Goal: Book appointment/travel/reservation

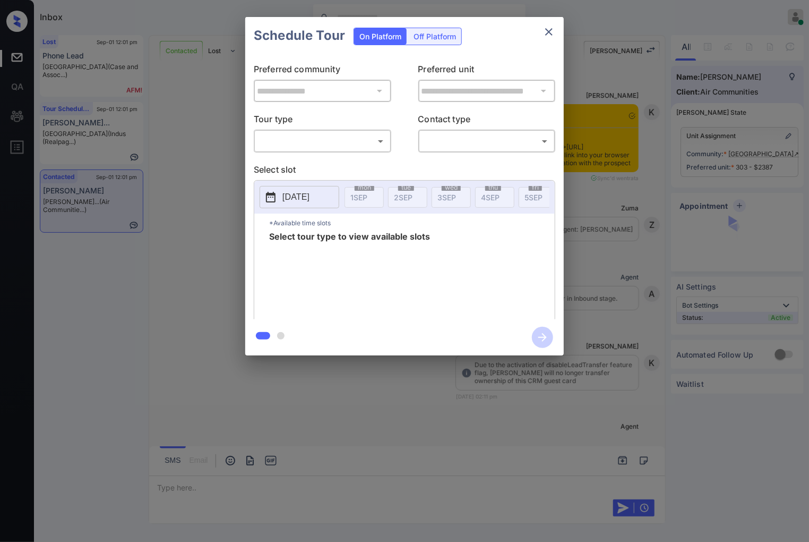
scroll to position [805, 0]
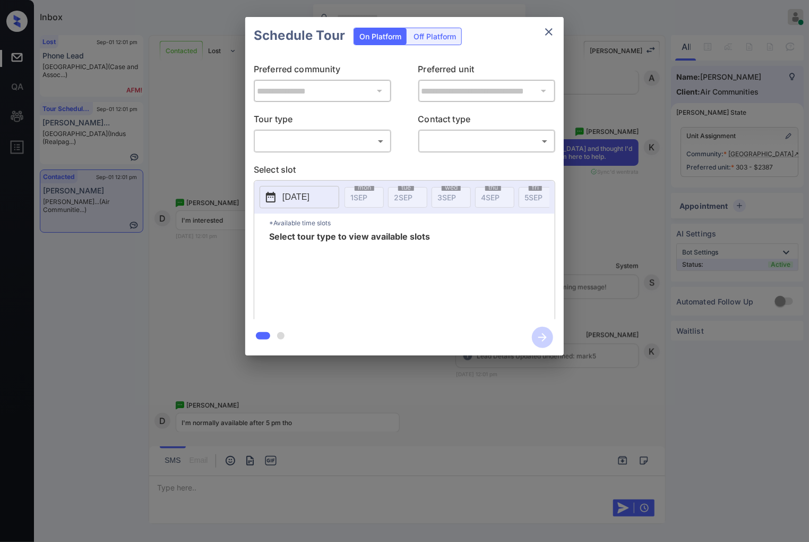
click at [331, 147] on body "Inbox [PERSON_NAME] Online Set yourself offline Set yourself on break Profile S…" at bounding box center [404, 271] width 809 height 542
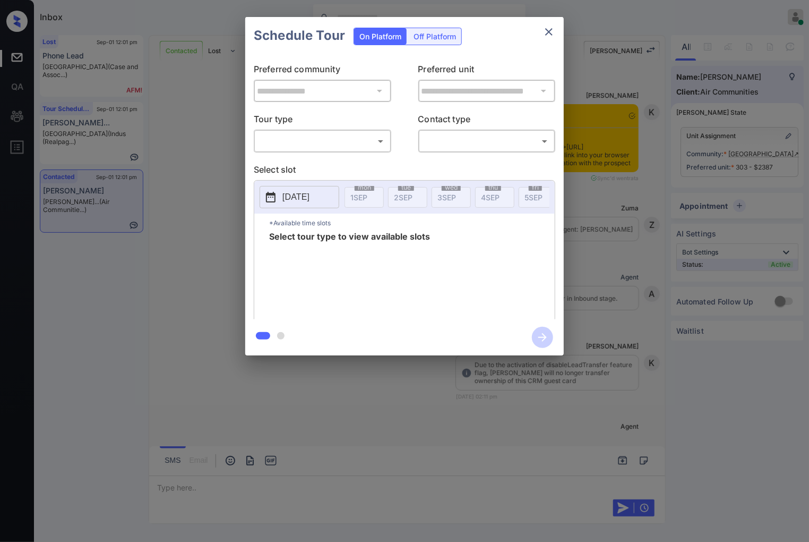
scroll to position [1277, 0]
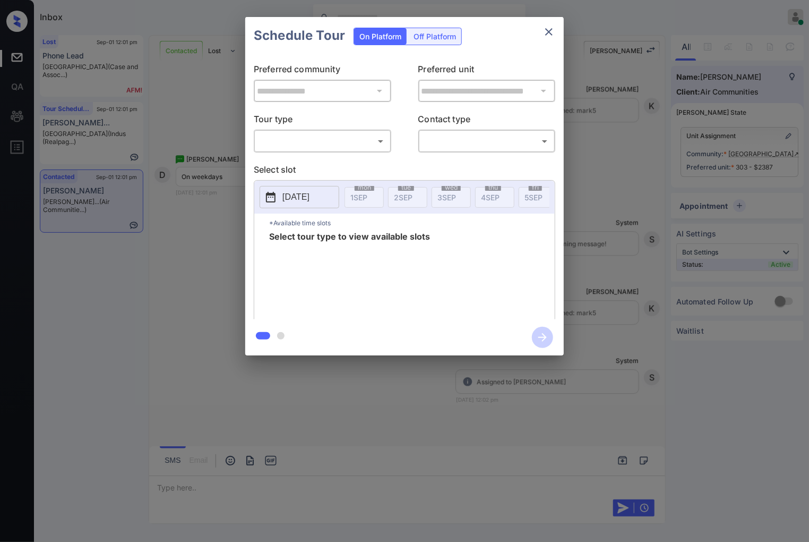
click at [346, 136] on body "Inbox [PERSON_NAME] Online Set yourself offline Set yourself on break Profile S…" at bounding box center [404, 271] width 809 height 542
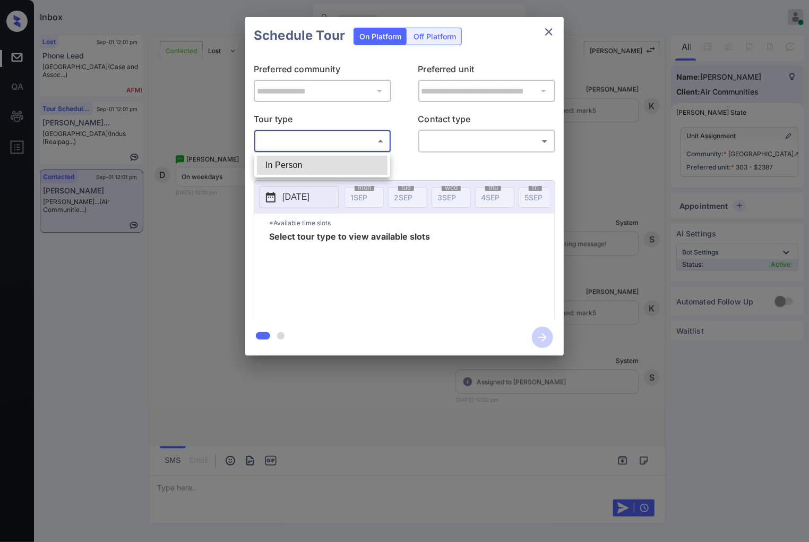
click at [336, 166] on li "In Person" at bounding box center [322, 165] width 131 height 19
type input "********"
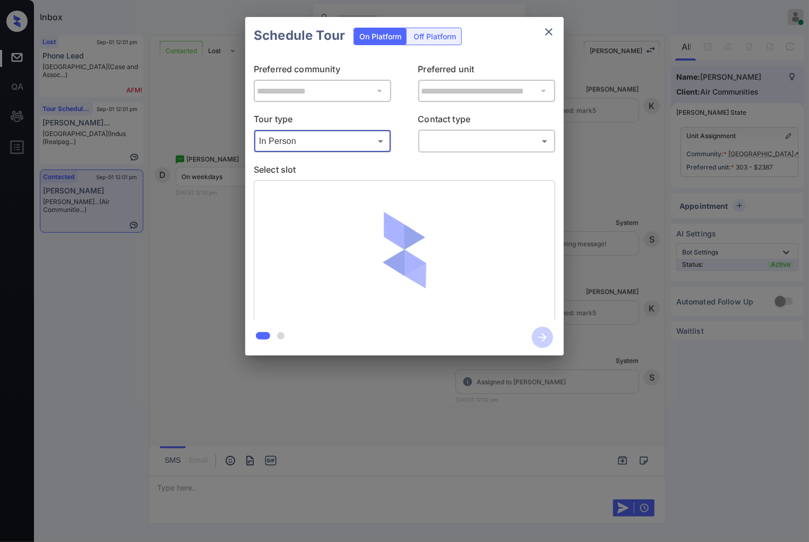
click at [466, 142] on body "Inbox [PERSON_NAME] Online Set yourself offline Set yourself on break Profile S…" at bounding box center [404, 271] width 809 height 542
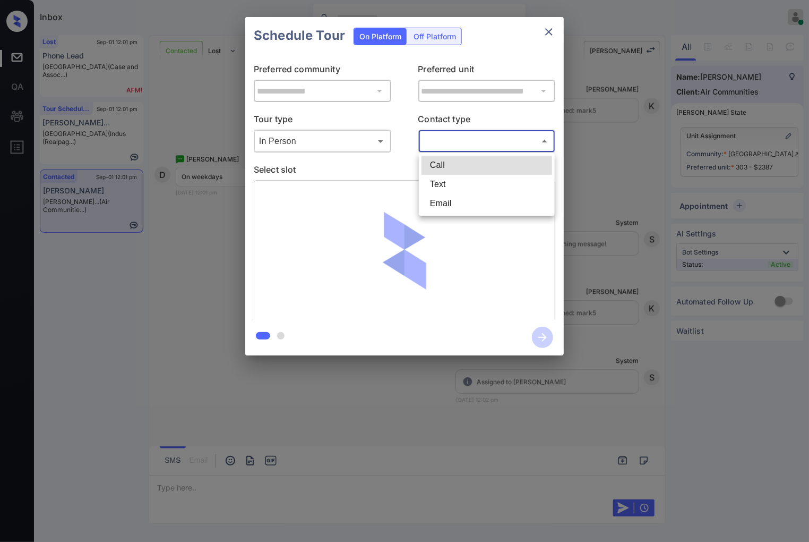
click at [451, 179] on li "Text" at bounding box center [487, 184] width 131 height 19
type input "****"
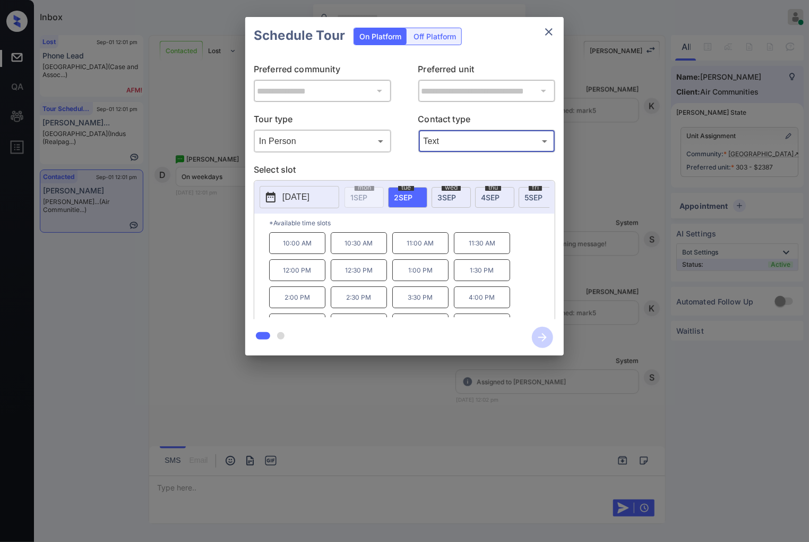
scroll to position [45, 0]
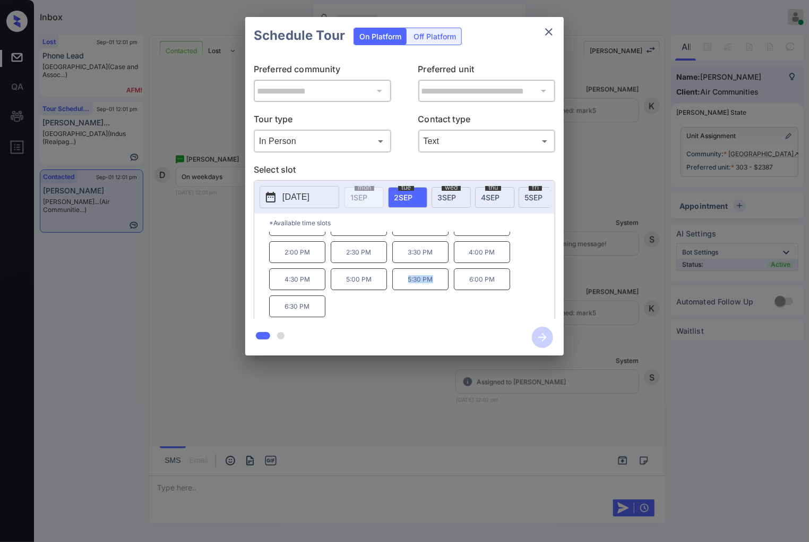
drag, startPoint x: 436, startPoint y: 290, endPoint x: 399, endPoint y: 292, distance: 36.7
click at [399, 290] on p "5:30 PM" at bounding box center [420, 279] width 56 height 22
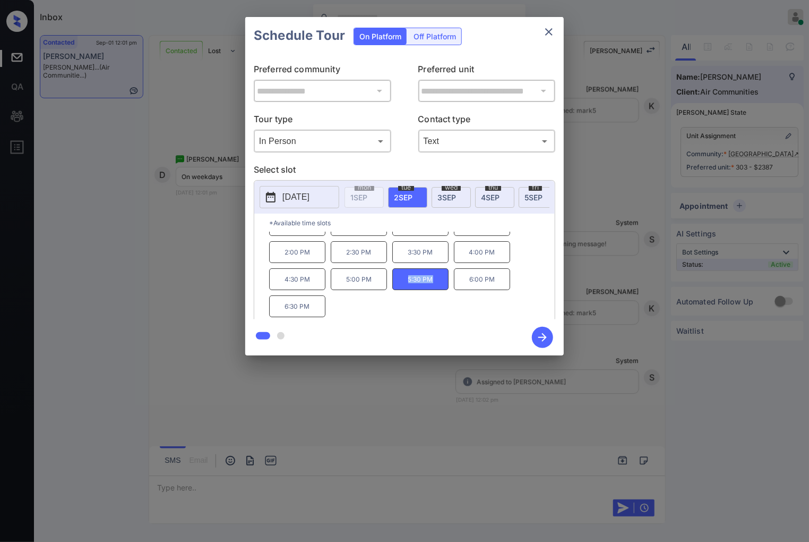
copy p "5:30 PM"
drag, startPoint x: 502, startPoint y: 287, endPoint x: 464, endPoint y: 287, distance: 38.2
click at [464, 287] on p "6:00 PM" at bounding box center [482, 279] width 56 height 22
copy p "6:00 PM"
drag, startPoint x: 316, startPoint y: 312, endPoint x: 281, endPoint y: 312, distance: 35.0
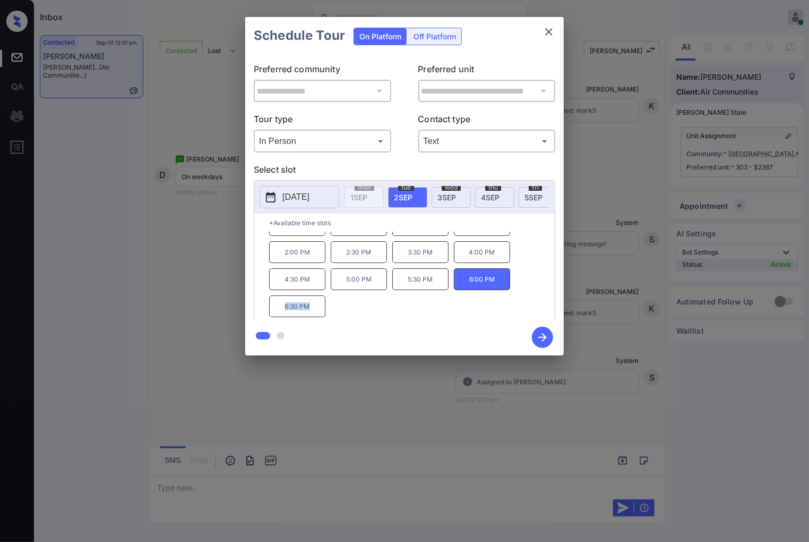
click at [281, 312] on p "6:30 PM" at bounding box center [297, 306] width 56 height 22
copy p "6:30 PM"
click at [289, 390] on div at bounding box center [404, 271] width 809 height 542
